Goal: Task Accomplishment & Management: Complete application form

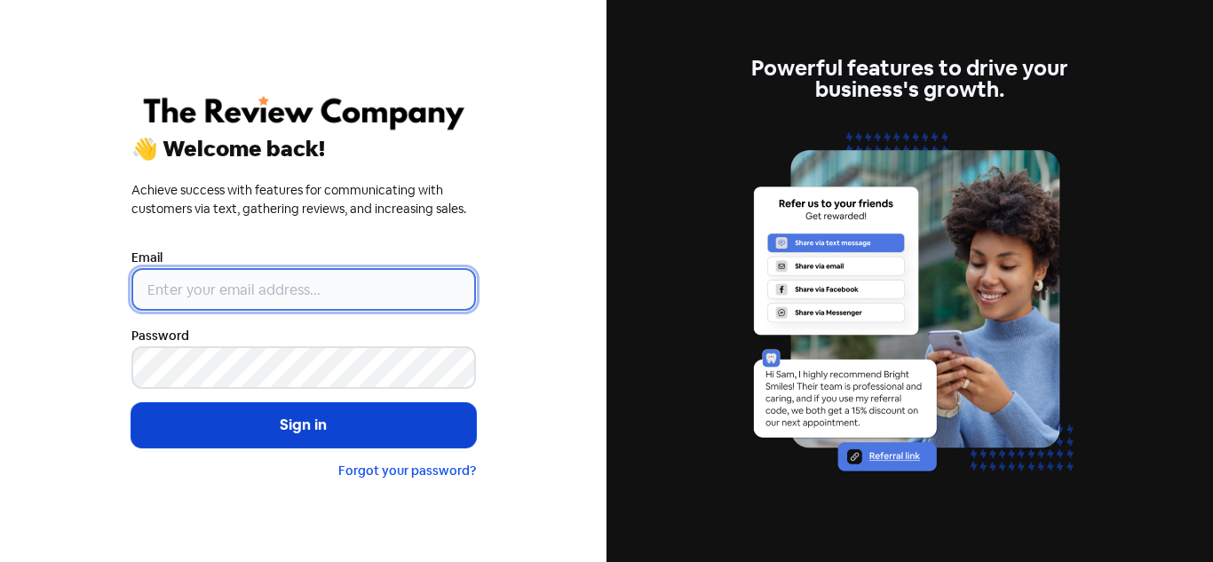
type input "[PERSON_NAME][EMAIL_ADDRESS][DOMAIN_NAME]"
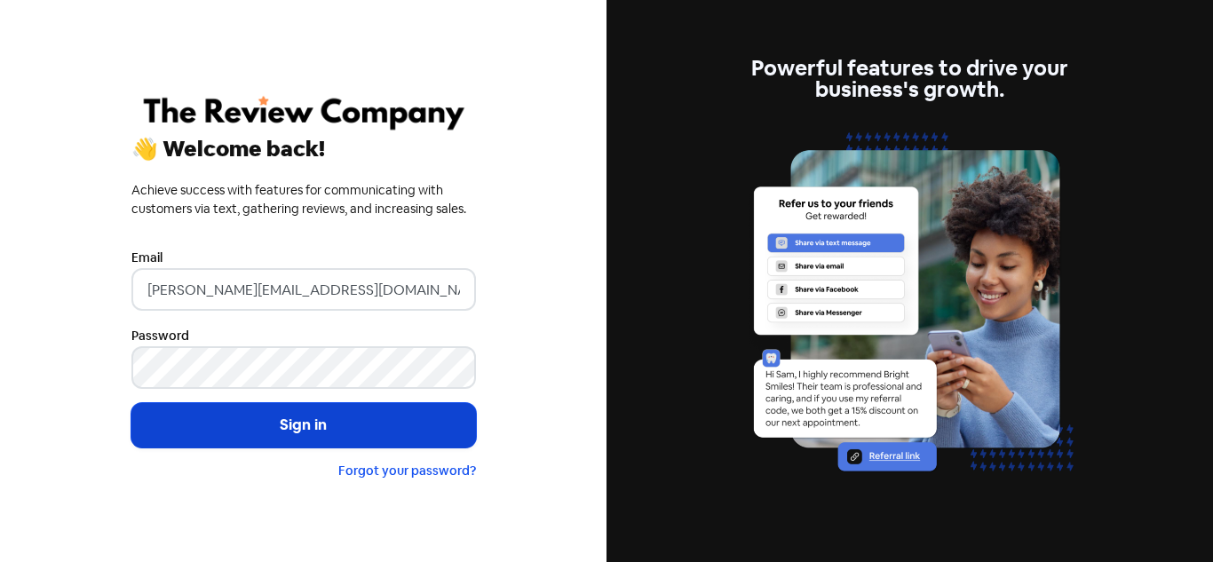
click at [227, 409] on button "Sign in" at bounding box center [303, 425] width 345 height 44
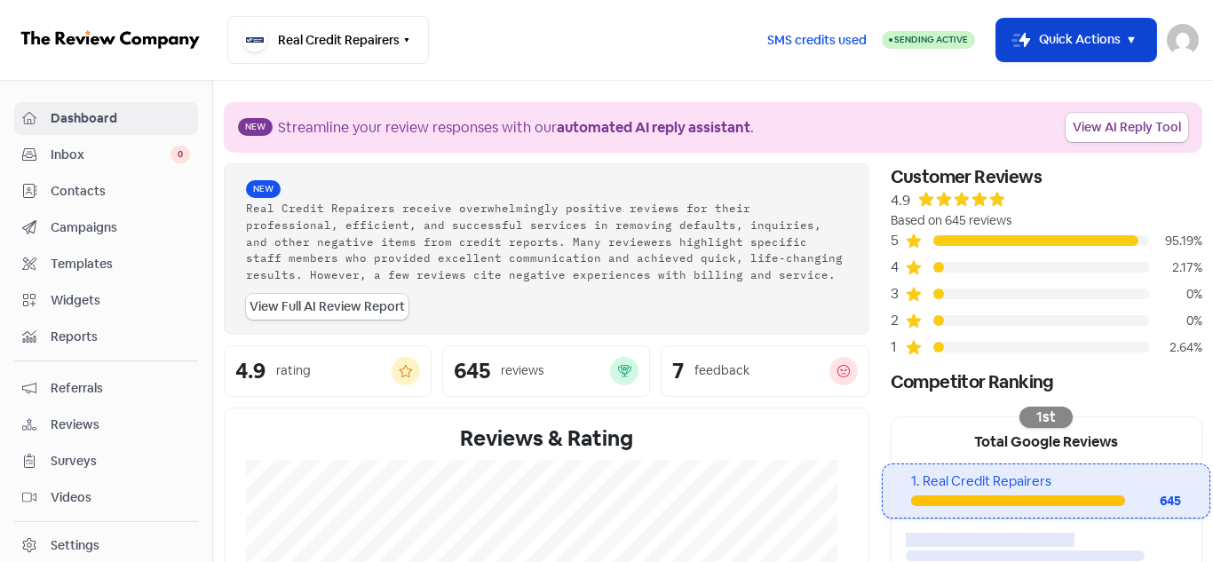
click at [1072, 25] on button "Icon For Thunder-move Quick Actions" at bounding box center [1076, 40] width 160 height 43
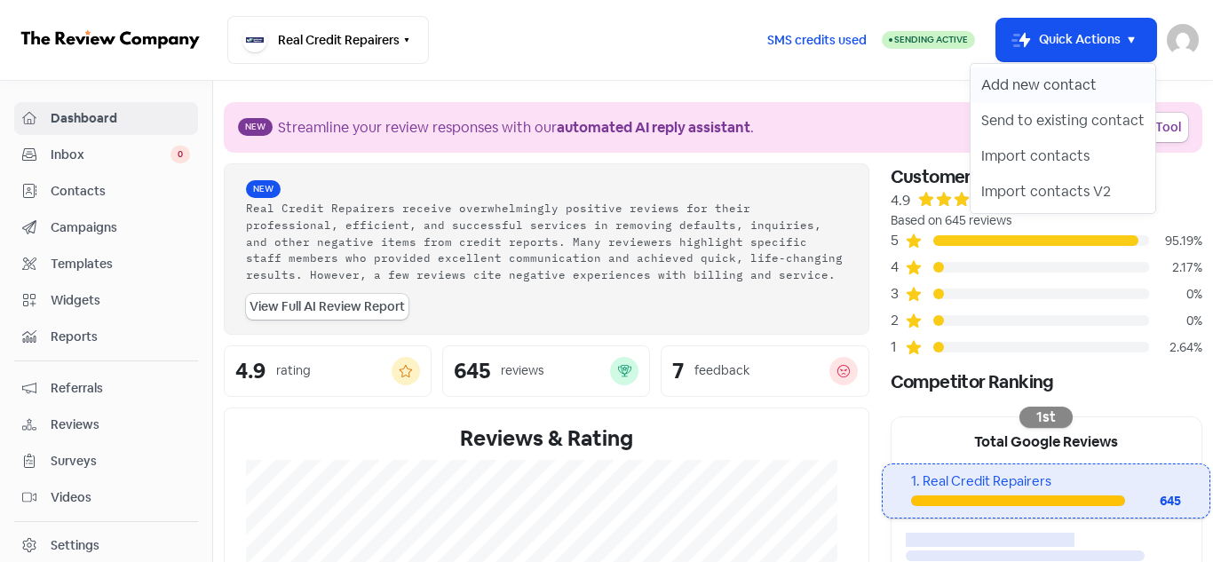
click at [1051, 90] on button "Add new contact" at bounding box center [1063, 85] width 185 height 36
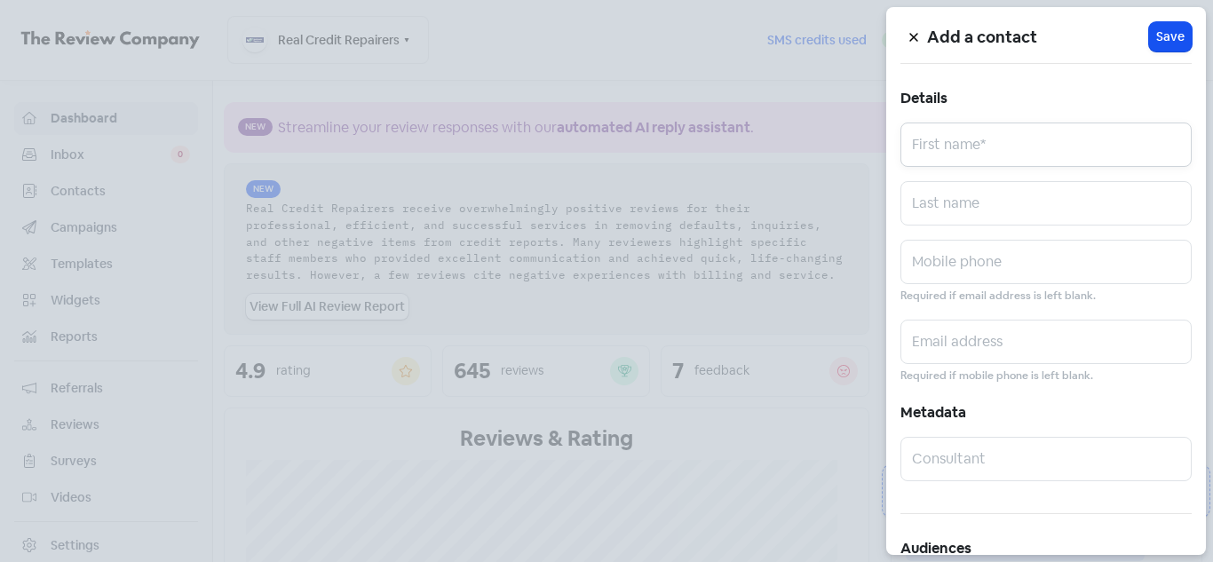
click at [951, 162] on input "text" at bounding box center [1046, 145] width 291 height 44
paste input "Maggie Hammoud"
drag, startPoint x: 965, startPoint y: 150, endPoint x: 1042, endPoint y: 153, distance: 77.3
click at [1042, 153] on input "Maggie Hammoud" at bounding box center [1046, 145] width 291 height 44
type input "Maggie"
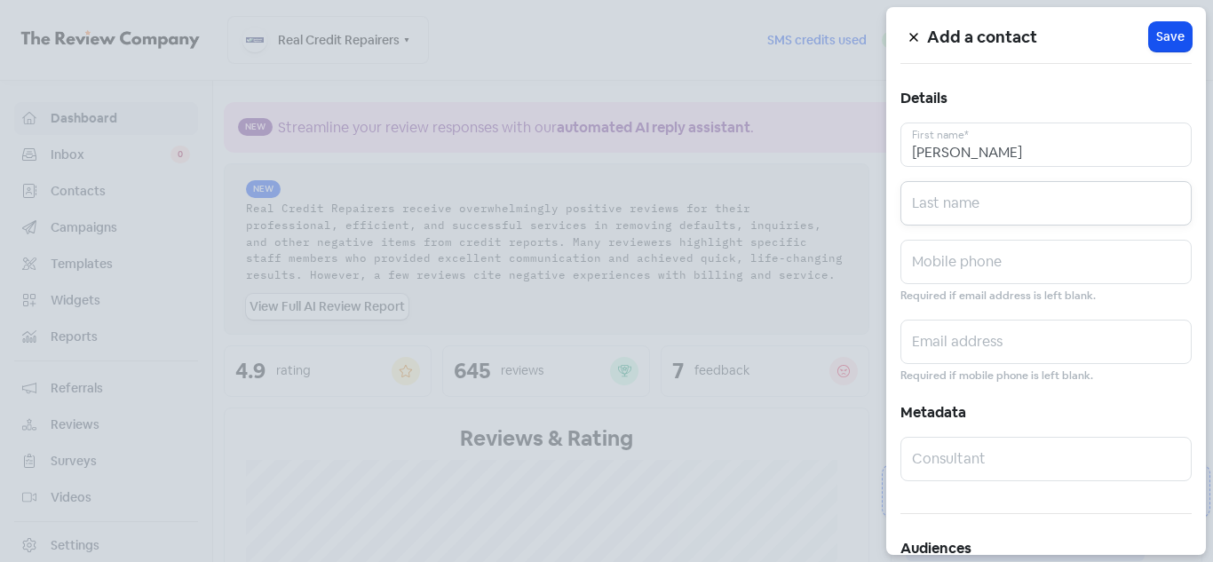
click at [955, 202] on input "text" at bounding box center [1046, 203] width 291 height 44
paste input "Hammoud"
type input "Hammoud"
click at [987, 158] on input "Maggie" at bounding box center [1046, 145] width 291 height 44
type input "Maggie"
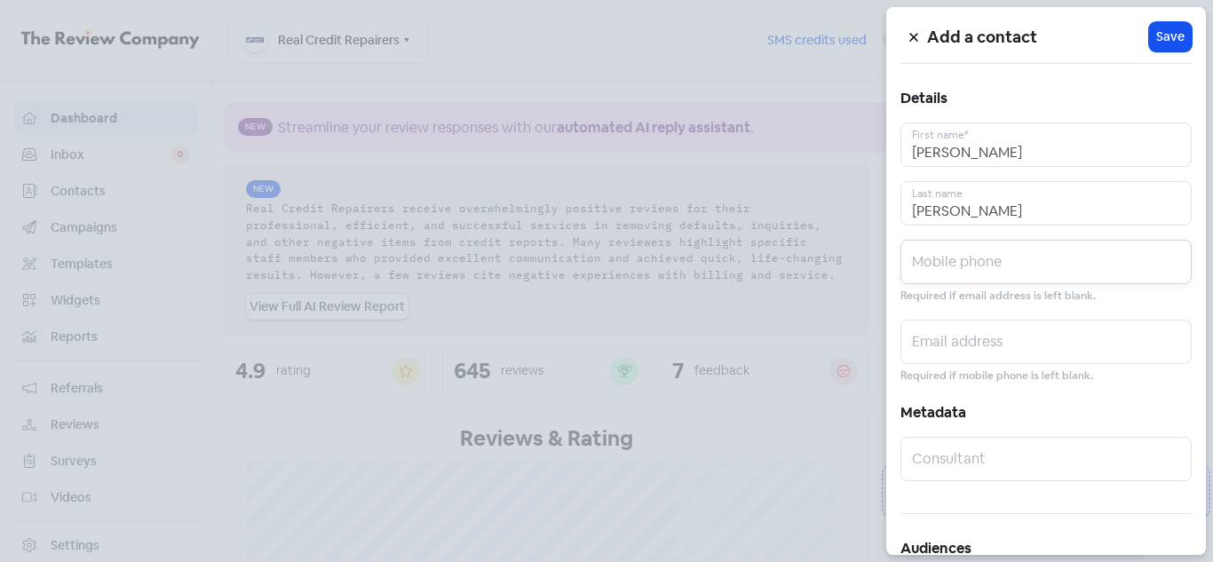
click at [939, 256] on input "text" at bounding box center [1046, 262] width 291 height 44
paste input "0478128466"
type input "0478128466"
click at [941, 335] on input "text" at bounding box center [1046, 342] width 291 height 44
paste input "maggiealameh@outlook.com"
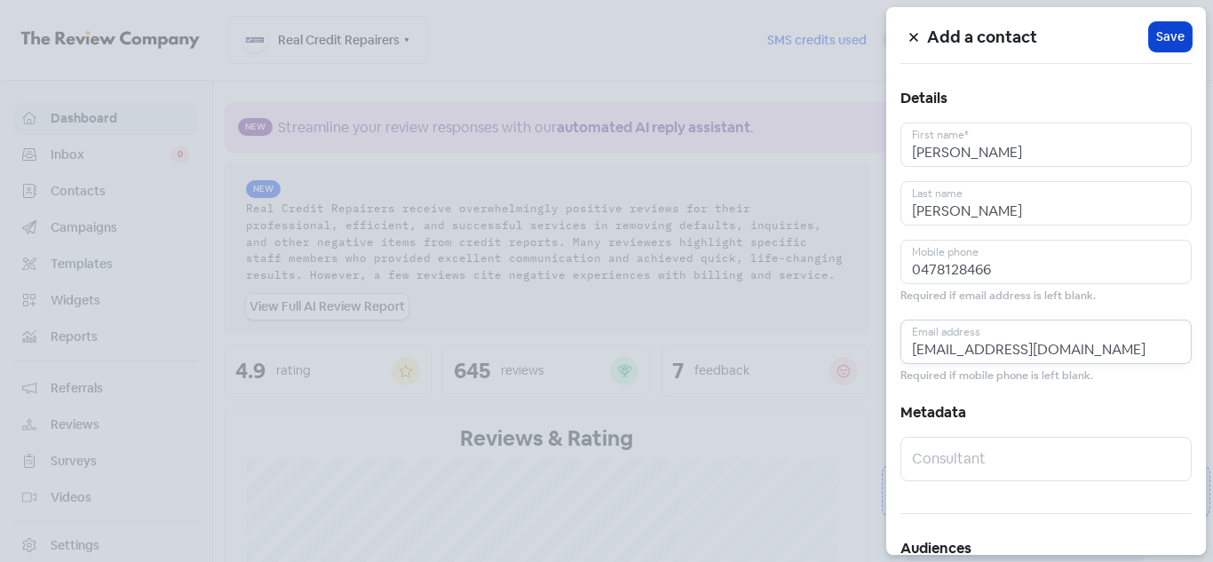
type input "maggiealameh@outlook.com"
click at [1156, 43] on span "Save" at bounding box center [1170, 37] width 28 height 19
